Goal: Task Accomplishment & Management: Use online tool/utility

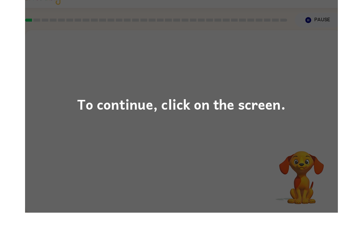
scroll to position [8, 0]
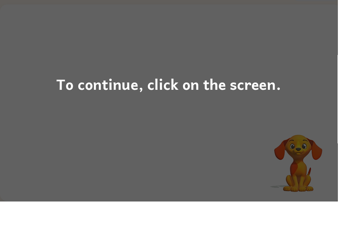
click at [245, 107] on div "To continue, click on the screen." at bounding box center [170, 119] width 227 height 24
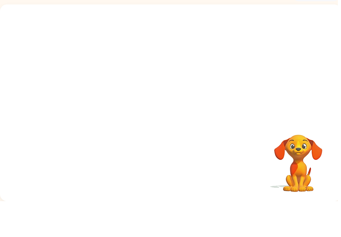
click at [236, 88] on div at bounding box center [172, 96] width 345 height 117
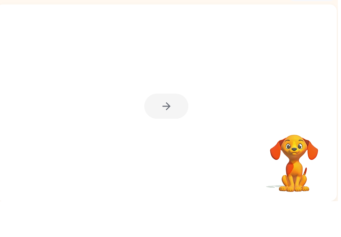
click at [171, 129] on div at bounding box center [168, 141] width 45 height 25
click at [154, 129] on div at bounding box center [168, 141] width 45 height 25
click at [169, 129] on div at bounding box center [168, 141] width 45 height 25
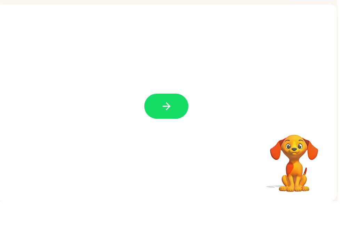
click at [178, 129] on button "button" at bounding box center [168, 141] width 45 height 25
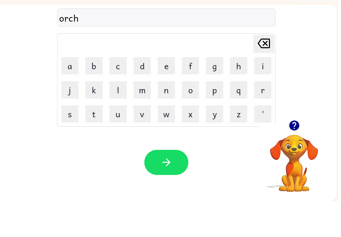
click at [170, 194] on icon "button" at bounding box center [168, 198] width 8 height 8
click at [297, 155] on icon "button" at bounding box center [298, 161] width 12 height 12
click at [292, 159] on video "Your browser must support playing .mp4 files to use Literably. Please try using…" at bounding box center [298, 194] width 70 height 70
click at [172, 185] on button "button" at bounding box center [168, 197] width 45 height 25
click at [300, 156] on icon "button" at bounding box center [297, 161] width 10 height 10
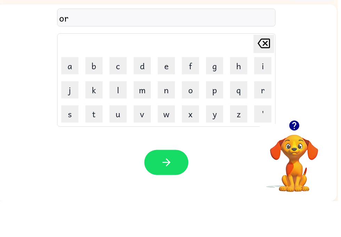
click at [296, 152] on button "button" at bounding box center [298, 161] width 18 height 18
click at [278, 159] on video "Your browser must support playing .mp4 files to use Literably. Please try using…" at bounding box center [298, 194] width 70 height 70
click at [171, 194] on icon "button" at bounding box center [168, 198] width 8 height 8
click at [168, 185] on button "button" at bounding box center [168, 197] width 45 height 25
click at [301, 156] on icon "button" at bounding box center [297, 161] width 10 height 10
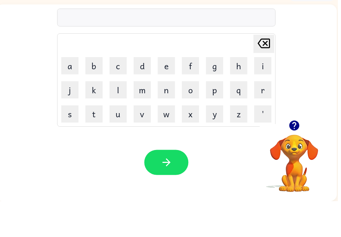
click at [99, 92] on button "b" at bounding box center [94, 100] width 17 height 17
click at [123, 116] on button "l" at bounding box center [119, 124] width 17 height 17
click at [170, 92] on button "e" at bounding box center [168, 100] width 17 height 17
click at [272, 73] on icon at bounding box center [267, 78] width 13 height 10
click at [166, 92] on button "e" at bounding box center [168, 100] width 17 height 17
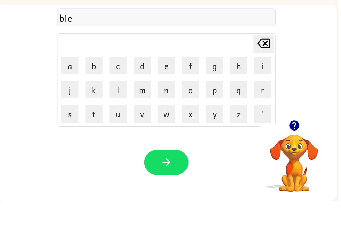
click at [265, 116] on button "r" at bounding box center [265, 124] width 17 height 17
click at [96, 140] on button "t" at bounding box center [94, 148] width 17 height 17
click at [168, 192] on icon "button" at bounding box center [168, 198] width 12 height 12
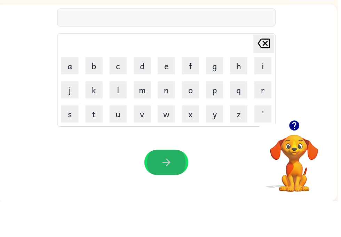
click at [302, 156] on icon "button" at bounding box center [297, 161] width 10 height 10
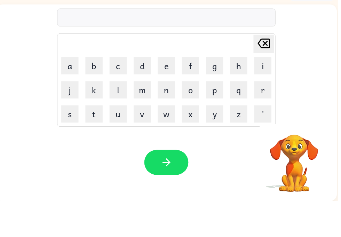
click at [299, 124] on div "[PERSON_NAME] last character input a b c d e f g h i j k l m n o p q r s t u v …" at bounding box center [168, 137] width 345 height 199
click at [75, 140] on button "s" at bounding box center [70, 148] width 17 height 17
click at [214, 116] on button "p" at bounding box center [216, 124] width 17 height 17
click at [69, 92] on button "a" at bounding box center [70, 100] width 17 height 17
click at [271, 116] on button "r" at bounding box center [265, 124] width 17 height 17
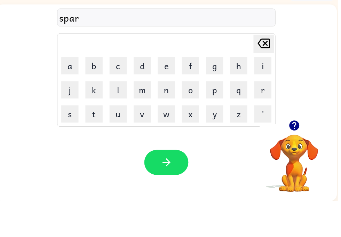
click at [102, 116] on button "k" at bounding box center [94, 124] width 17 height 17
click at [175, 185] on button "button" at bounding box center [168, 197] width 45 height 25
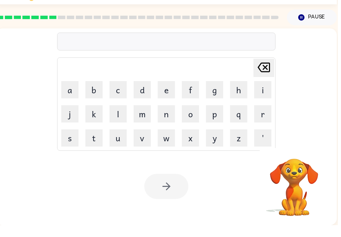
scroll to position [0, 0]
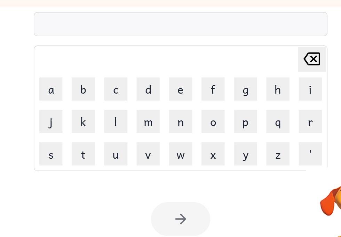
click at [258, 77] on icon "[PERSON_NAME] last character input" at bounding box center [266, 85] width 17 height 17
click at [261, 80] on icon at bounding box center [267, 85] width 13 height 10
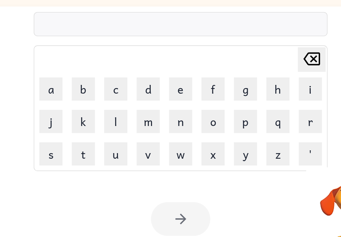
click at [258, 77] on icon "[PERSON_NAME] last character input" at bounding box center [266, 85] width 17 height 17
click at [261, 80] on icon at bounding box center [267, 85] width 13 height 10
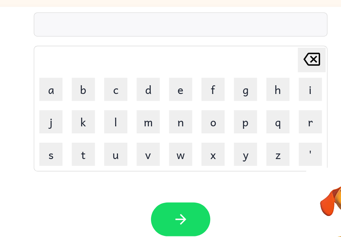
click at [258, 77] on icon "[PERSON_NAME] last character input" at bounding box center [266, 85] width 17 height 17
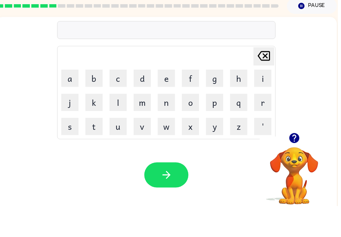
click at [298, 162] on icon "button" at bounding box center [298, 168] width 12 height 12
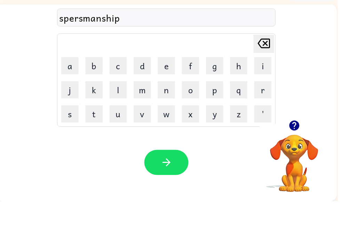
click at [167, 192] on icon "button" at bounding box center [168, 198] width 12 height 12
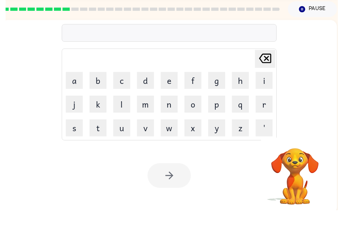
scroll to position [0, 0]
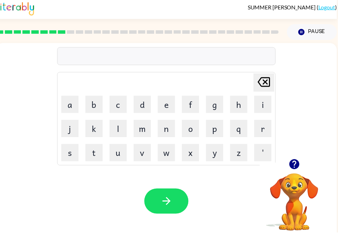
click at [166, 200] on icon "button" at bounding box center [168, 206] width 12 height 12
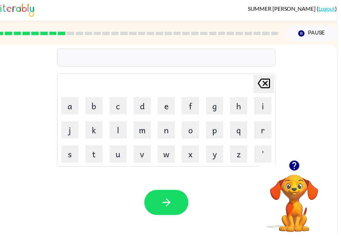
click at [298, 174] on button "button" at bounding box center [298, 169] width 18 height 18
click at [301, 171] on icon "button" at bounding box center [297, 168] width 10 height 10
click at [301, 171] on video "Your browser must support playing .mp4 files to use Literably. Please try using…" at bounding box center [298, 202] width 70 height 70
click at [172, 200] on icon "button" at bounding box center [168, 206] width 12 height 12
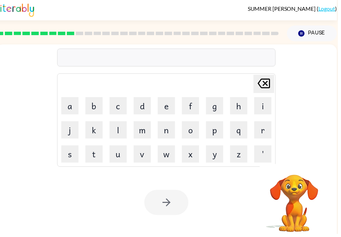
click at [324, 78] on div "[PERSON_NAME] last character input a b c d e f g h i j k l m n o p q r s t u v …" at bounding box center [168, 104] width 345 height 117
click at [324, 77] on div "[PERSON_NAME] last character input a b c d e f g h i j k l m n o p q r s t u v …" at bounding box center [168, 104] width 345 height 117
click at [311, 75] on div "[PERSON_NAME] last character input a b c d e f g h i j k l m n o p q r s t u v …" at bounding box center [168, 104] width 345 height 117
click at [310, 83] on div "[PERSON_NAME] last character input a b c d e f g h i j k l m n o p q r s t u v …" at bounding box center [168, 104] width 345 height 117
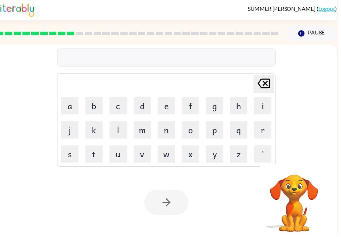
click at [59, 13] on div "SUMMER [PERSON_NAME] ( Logout )" at bounding box center [168, 11] width 345 height 22
click at [74, 29] on div at bounding box center [139, 35] width 294 height 24
click at [84, 49] on div "[PERSON_NAME] last character input a b c d e f g h i j k l m n o p q r s t u v …" at bounding box center [168, 105] width 221 height 130
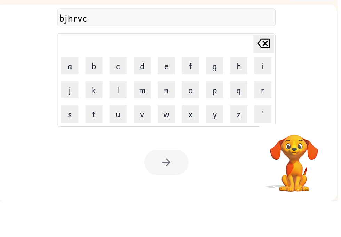
scroll to position [8, 0]
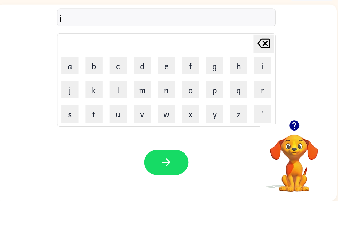
click at [310, 152] on div at bounding box center [298, 161] width 70 height 18
click at [300, 156] on icon "button" at bounding box center [297, 161] width 10 height 10
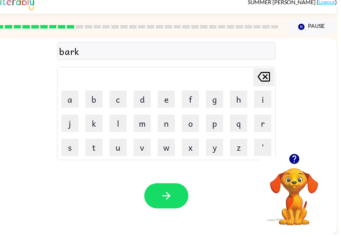
scroll to position [0, 0]
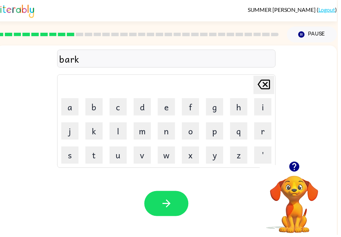
click at [268, 84] on icon at bounding box center [267, 85] width 13 height 10
click at [173, 204] on icon "button" at bounding box center [168, 206] width 12 height 12
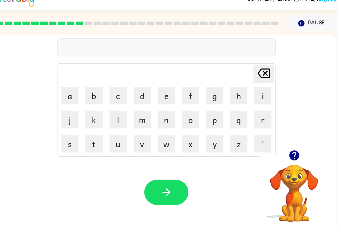
scroll to position [8, 0]
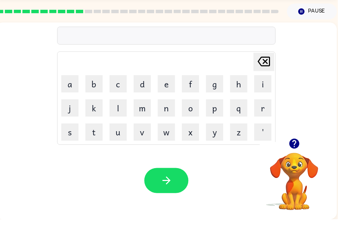
click at [286, 152] on div at bounding box center [298, 161] width 70 height 18
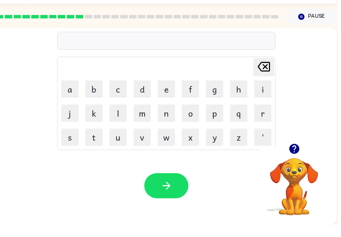
click at [293, 156] on button "button" at bounding box center [298, 161] width 18 height 18
click at [300, 159] on video "Your browser must support playing .mp4 files to use Literably. Please try using…" at bounding box center [298, 194] width 70 height 70
click at [295, 156] on icon "button" at bounding box center [297, 161] width 10 height 10
click at [296, 156] on icon "button" at bounding box center [297, 161] width 10 height 10
click at [171, 200] on button "button" at bounding box center [168, 197] width 45 height 25
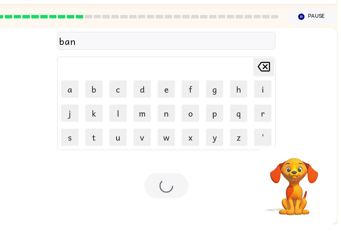
click at [176, 185] on div at bounding box center [168, 197] width 45 height 25
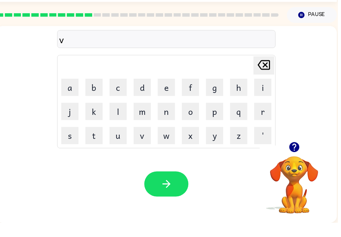
click at [291, 159] on video "Your browser must support playing .mp4 files to use Literably. Please try using…" at bounding box center [298, 194] width 70 height 70
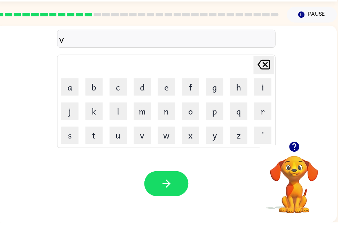
click at [290, 159] on video "Your browser must support playing .mp4 files to use Literably. Please try using…" at bounding box center [298, 194] width 70 height 70
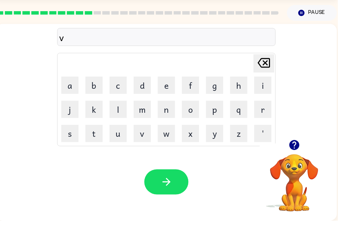
click at [289, 152] on button "button" at bounding box center [298, 161] width 18 height 18
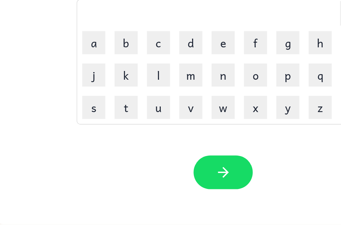
click at [297, 152] on button "button" at bounding box center [298, 161] width 18 height 18
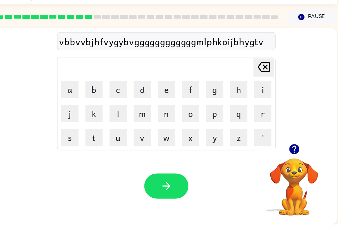
scroll to position [7, 0]
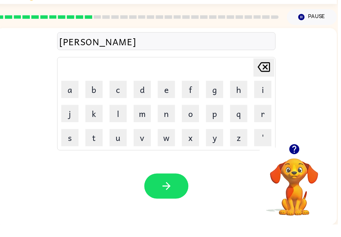
click at [175, 198] on button "button" at bounding box center [168, 198] width 45 height 25
click at [302, 156] on icon "button" at bounding box center [297, 161] width 10 height 10
click at [298, 159] on div "Your browser must support playing .mp4 files to use Literably. Please try using…" at bounding box center [168, 198] width 345 height 78
click at [182, 186] on button "button" at bounding box center [168, 198] width 45 height 25
click at [164, 194] on button "button" at bounding box center [168, 198] width 45 height 25
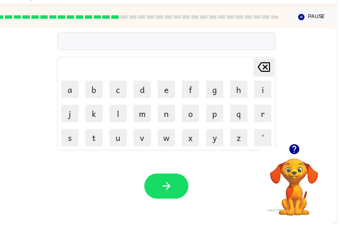
click at [97, 141] on button "t" at bounding box center [94, 149] width 17 height 17
click at [96, 141] on button "t" at bounding box center [94, 149] width 17 height 17
click at [168, 192] on icon "button" at bounding box center [168, 198] width 12 height 12
click at [171, 192] on icon "button" at bounding box center [168, 198] width 12 height 12
click at [175, 188] on button "button" at bounding box center [168, 198] width 45 height 25
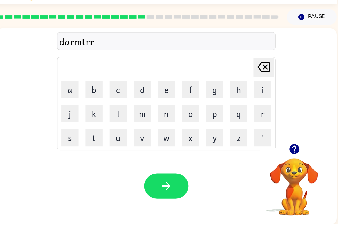
click at [223, 144] on button "y" at bounding box center [216, 149] width 17 height 17
click at [176, 186] on button "button" at bounding box center [168, 198] width 45 height 25
click at [174, 192] on icon "button" at bounding box center [168, 198] width 12 height 12
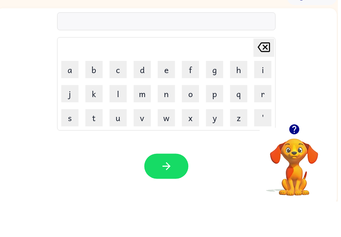
scroll to position [4, 0]
click at [174, 195] on icon "button" at bounding box center [168, 201] width 12 height 12
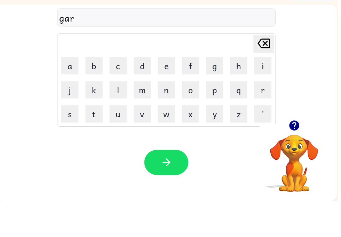
click at [175, 185] on button "button" at bounding box center [168, 197] width 45 height 25
click at [166, 185] on button "button" at bounding box center [168, 197] width 45 height 25
click at [170, 185] on button "button" at bounding box center [168, 197] width 45 height 25
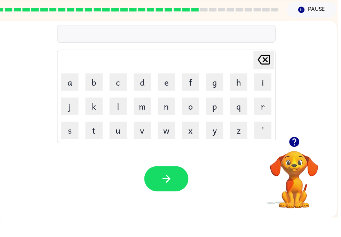
scroll to position [0, 0]
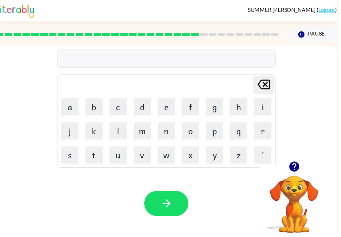
click at [299, 171] on icon "button" at bounding box center [297, 168] width 10 height 10
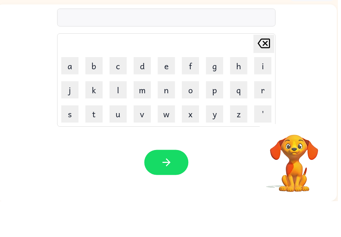
scroll to position [8, 0]
click at [303, 155] on icon "button" at bounding box center [298, 161] width 12 height 12
click at [170, 192] on icon "button" at bounding box center [168, 198] width 12 height 12
click at [181, 181] on div "Your browser must support playing .mp4 files to use Literably. Please try using…" at bounding box center [168, 198] width 345 height 78
click at [169, 159] on div "Your browser must support playing .mp4 files to use Literably. Please try using…" at bounding box center [168, 198] width 345 height 78
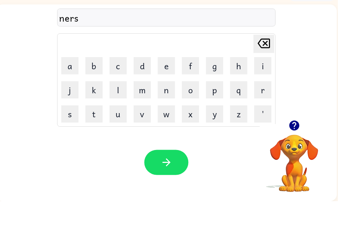
click at [170, 194] on icon "button" at bounding box center [168, 198] width 8 height 8
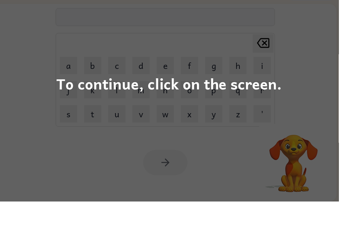
scroll to position [8, 1]
click at [73, 49] on div "To continue, click on the screen." at bounding box center [170, 118] width 341 height 237
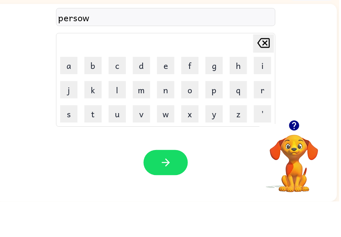
click at [162, 185] on button "button" at bounding box center [167, 197] width 45 height 25
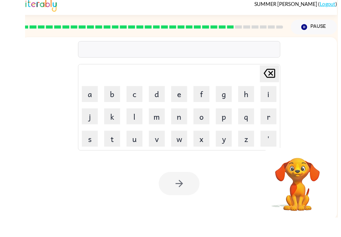
scroll to position [7, 0]
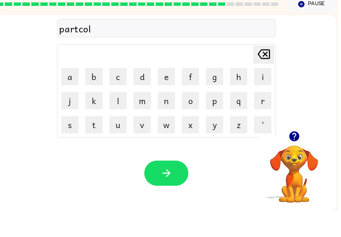
click at [174, 193] on icon "button" at bounding box center [168, 199] width 12 height 12
click at [300, 157] on icon "button" at bounding box center [297, 162] width 10 height 10
click at [172, 193] on icon "button" at bounding box center [168, 199] width 12 height 12
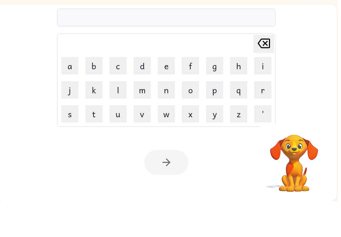
scroll to position [8, 0]
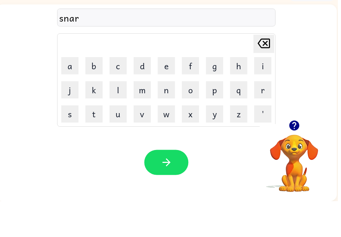
click at [180, 185] on button "button" at bounding box center [168, 197] width 45 height 25
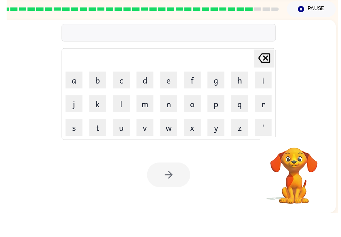
scroll to position [8, 0]
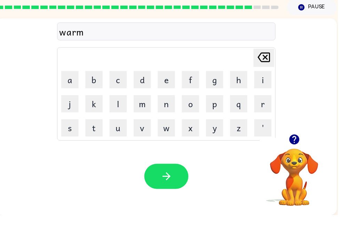
click at [162, 186] on button "button" at bounding box center [168, 197] width 45 height 25
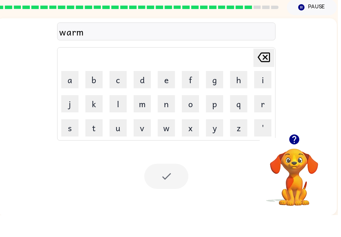
click at [173, 185] on div at bounding box center [168, 197] width 45 height 25
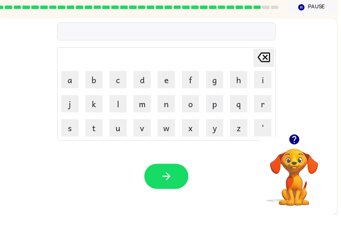
click at [297, 156] on icon "button" at bounding box center [297, 161] width 10 height 10
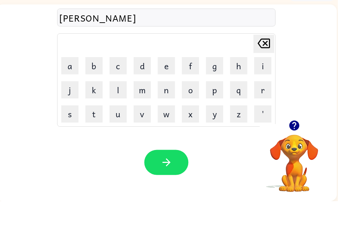
scroll to position [8, 0]
click at [160, 187] on div "Your browser must support playing .mp4 files to use Literably. Please try using…" at bounding box center [168, 198] width 345 height 78
click at [172, 185] on button "button" at bounding box center [168, 197] width 45 height 25
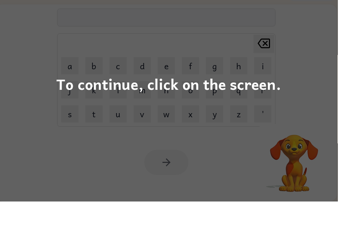
click at [281, 107] on div "To continue, click on the screen." at bounding box center [170, 119] width 227 height 24
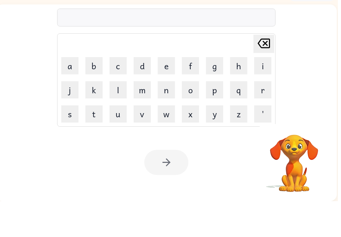
click at [269, 92] on button "i" at bounding box center [265, 100] width 17 height 17
click at [272, 73] on icon at bounding box center [267, 78] width 13 height 10
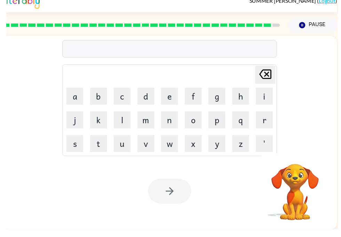
scroll to position [0, 0]
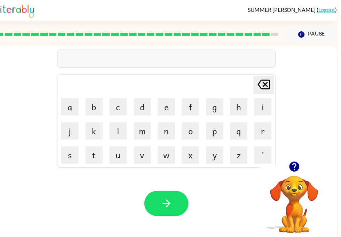
click at [296, 171] on icon "button" at bounding box center [297, 168] width 10 height 10
click at [219, 163] on button "y" at bounding box center [216, 156] width 17 height 17
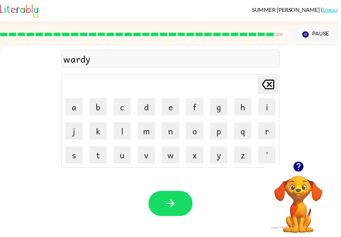
click at [182, 204] on button "button" at bounding box center [172, 205] width 45 height 25
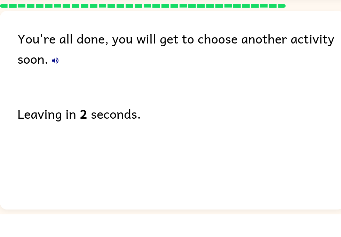
click at [51, 79] on icon "button" at bounding box center [55, 83] width 8 height 8
